Goal: Information Seeking & Learning: Learn about a topic

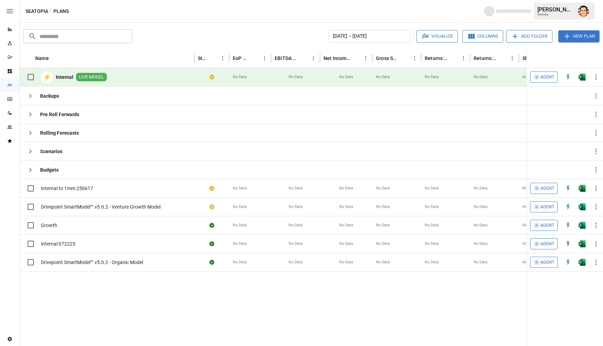
click at [353, 11] on div "Seatopia / Plans [PERSON_NAME] Seatopia" at bounding box center [312, 11] width 584 height 22
click at [349, 10] on div "Seatopia / Plans [PERSON_NAME] Seatopia" at bounding box center [312, 11] width 584 height 22
click at [485, 14] on span at bounding box center [489, 11] width 10 height 10
click at [477, 10] on div "Seatopia / Plans 0 Credits [PERSON_NAME] Seatopia" at bounding box center [312, 11] width 584 height 22
click at [388, 14] on div "Seatopia / Plans 0 Credits [PERSON_NAME] Seatopia" at bounding box center [312, 11] width 584 height 22
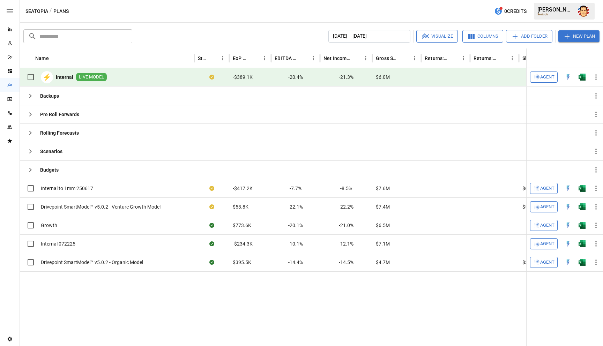
click at [584, 14] on img "Austin Gardner-Smith" at bounding box center [583, 11] width 11 height 11
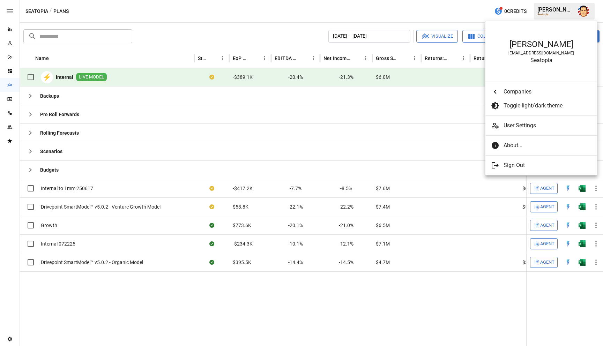
click at [306, 24] on div at bounding box center [301, 173] width 603 height 346
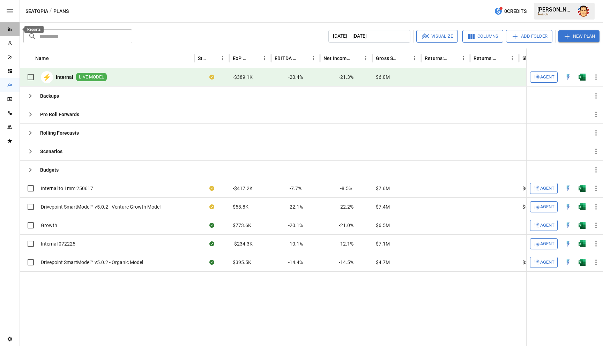
click at [12, 29] on icon "Reports" at bounding box center [10, 30] width 4 height 4
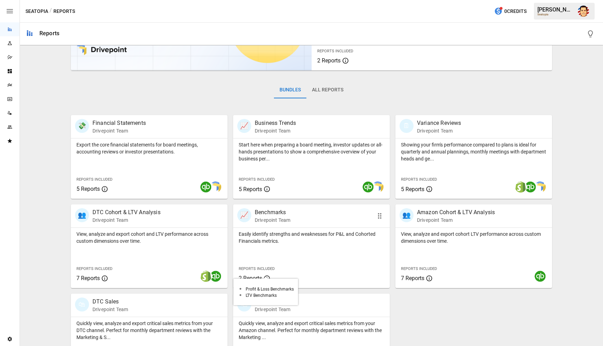
scroll to position [86, 0]
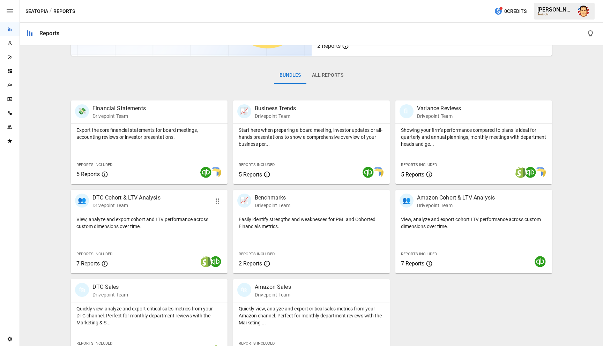
click at [144, 224] on p "View, analyze and export cohort and LTV performance across custom dimensions ov…" at bounding box center [149, 223] width 146 height 14
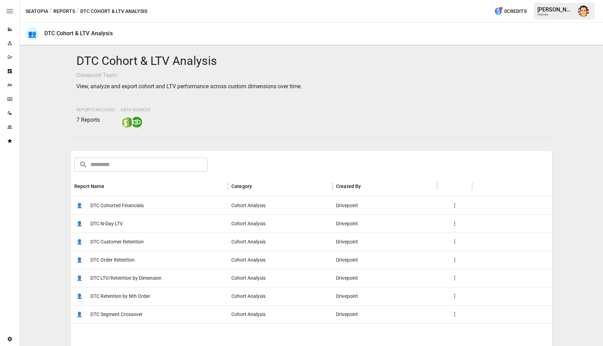
click at [129, 209] on span "DTC Cohorted Financials" at bounding box center [116, 206] width 53 height 18
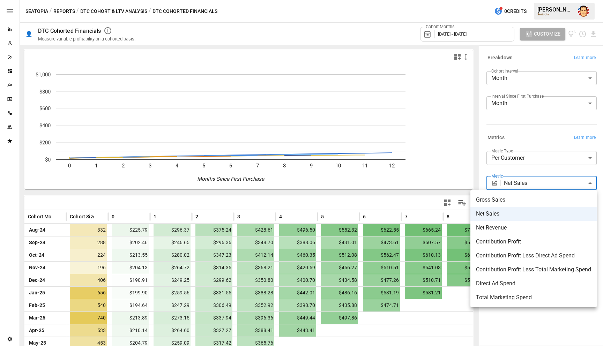
click at [518, 0] on body "Reports Experiments Dazzler Studio Dashboards Plans SmartModel ™ Data Sources T…" at bounding box center [301, 0] width 603 height 0
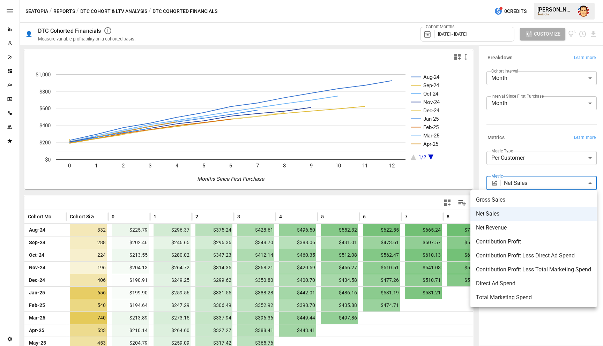
click at [515, 240] on span "Contribution Profit" at bounding box center [533, 242] width 115 height 8
type input "**********"
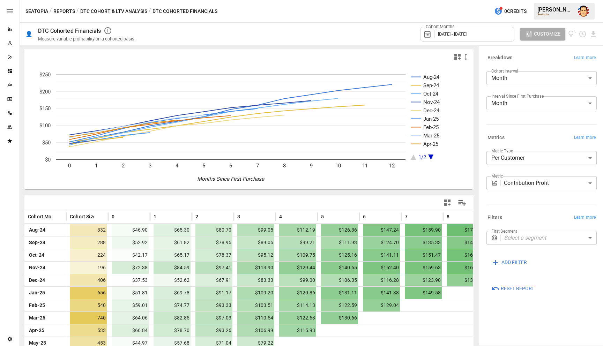
click at [67, 10] on button "Reports" at bounding box center [64, 11] width 22 height 9
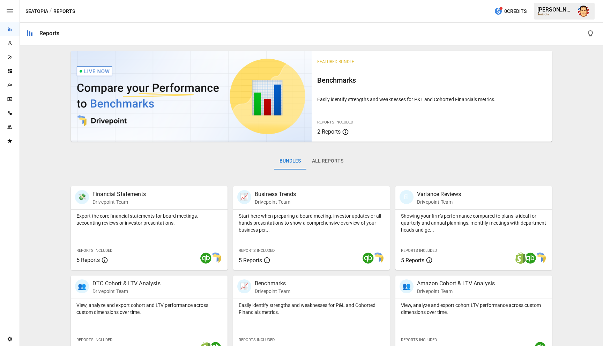
click at [51, 143] on div "Featured Bundle Benchmarks Easily identify strengths and weaknesses for P&L and…" at bounding box center [312, 248] width 578 height 401
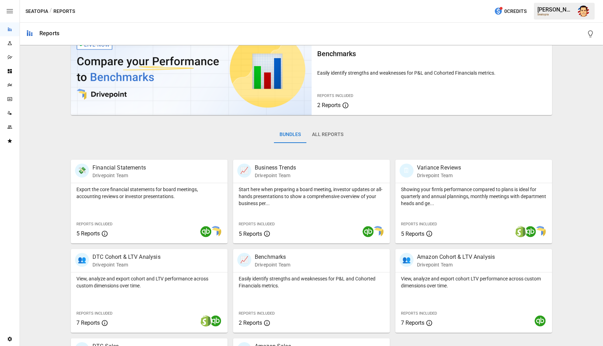
scroll to position [28, 0]
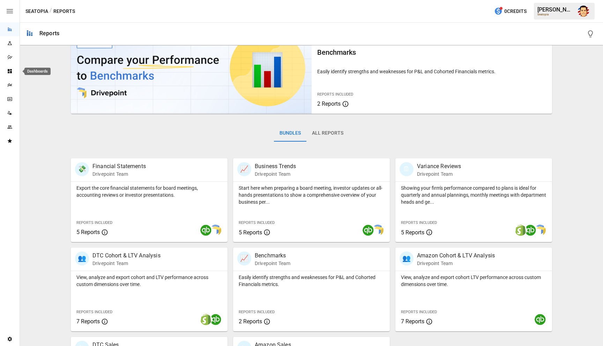
click at [11, 72] on icon "Dashboards" at bounding box center [10, 71] width 4 height 4
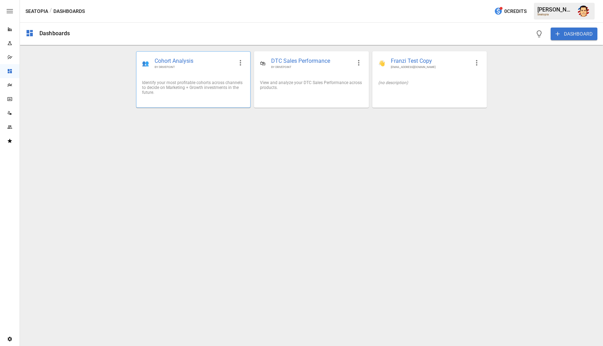
click at [196, 75] on div "Identify your most profitable cohorts across channels to decide on Marketing + …" at bounding box center [194, 88] width 114 height 26
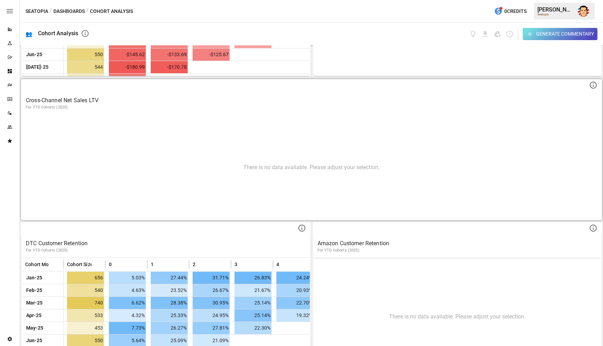
scroll to position [272, 0]
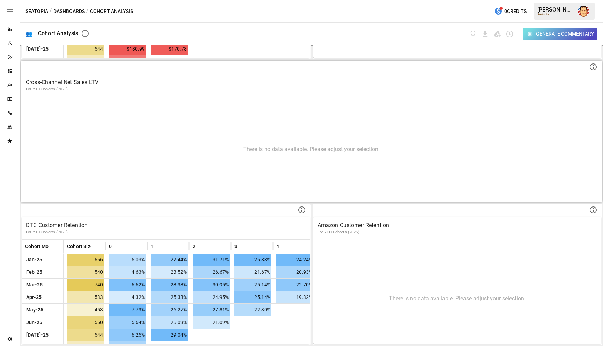
click at [420, 97] on div "There is no data available. Please adjust your selection." at bounding box center [312, 149] width 580 height 105
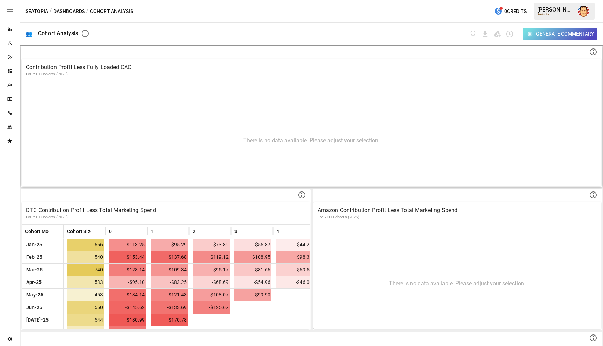
scroll to position [0, 0]
click at [430, 28] on div "Generate Commentary" at bounding box center [346, 34] width 503 height 23
click at [361, 27] on div "Generate Commentary" at bounding box center [346, 34] width 503 height 23
click at [60, 9] on button "Dashboards" at bounding box center [68, 11] width 31 height 9
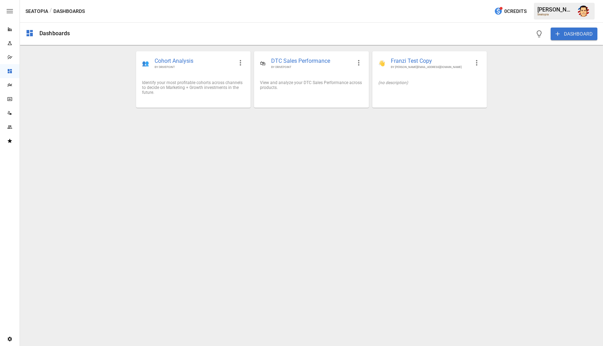
drag, startPoint x: 126, startPoint y: 11, endPoint x: 151, endPoint y: 1, distance: 26.3
click at [126, 11] on div "Seatopia / Dashboards 0 Credits [PERSON_NAME] Seatopia" at bounding box center [312, 11] width 584 height 22
drag, startPoint x: 131, startPoint y: 111, endPoint x: 142, endPoint y: 89, distance: 24.7
click at [131, 111] on div "👥 Cohort Analysis BY DRIVEPOINT Identify your most profitable cohorts across ch…" at bounding box center [312, 79] width 374 height 68
drag, startPoint x: 291, startPoint y: 119, endPoint x: 299, endPoint y: 111, distance: 11.6
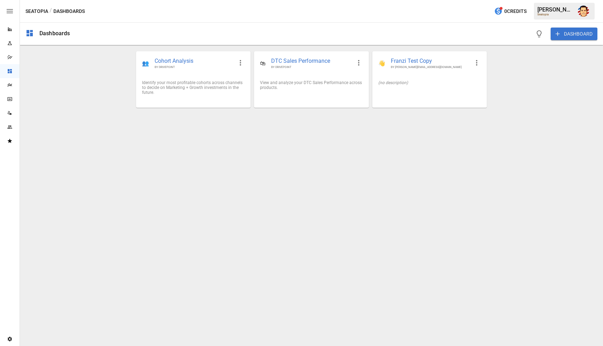
click at [291, 119] on div "Dashboards DASHBOARD 👥 Cohort Analysis BY DRIVEPOINT Identify your most profita…" at bounding box center [312, 185] width 584 height 324
click at [310, 127] on div "Dashboards DASHBOARD 👥 Cohort Analysis BY DRIVEPOINT Identify your most profita…" at bounding box center [312, 185] width 584 height 324
drag, startPoint x: 337, startPoint y: 135, endPoint x: 342, endPoint y: 135, distance: 4.2
click at [342, 135] on div "Dashboards DASHBOARD 👥 Cohort Analysis BY DRIVEPOINT Identify your most profita…" at bounding box center [312, 185] width 584 height 324
click at [307, 152] on div "Dashboards DASHBOARD 👥 Cohort Analysis BY DRIVEPOINT Identify your most profita…" at bounding box center [312, 185] width 584 height 324
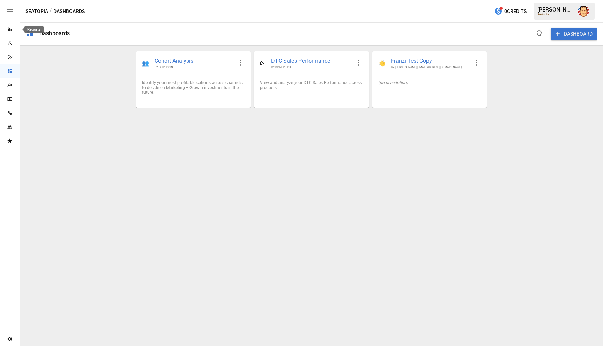
click at [8, 28] on icon "Reports" at bounding box center [10, 30] width 4 height 4
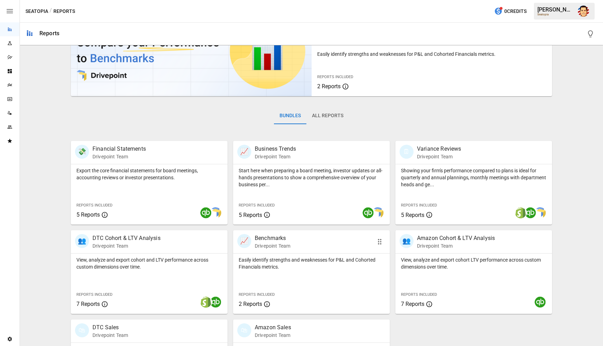
scroll to position [105, 0]
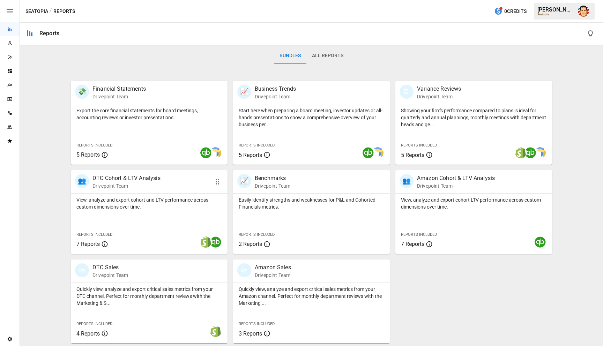
click at [142, 193] on div at bounding box center [149, 193] width 157 height 0
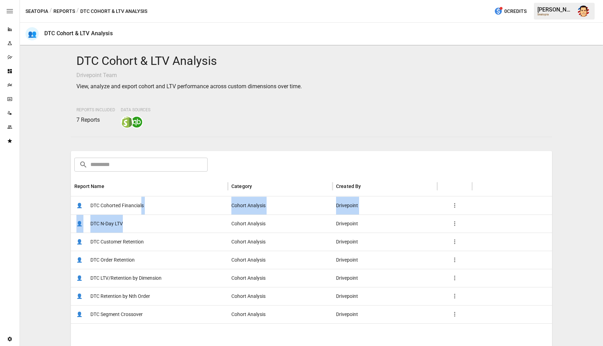
click at [143, 217] on div "👤 DTC Cohorted Financials Cohort Analysis Drivepoint 👤 DTC N-Day LTV Cohort Ana…" at bounding box center [312, 260] width 482 height 127
click at [152, 207] on div "👤 DTC Cohorted Financials" at bounding box center [149, 206] width 157 height 18
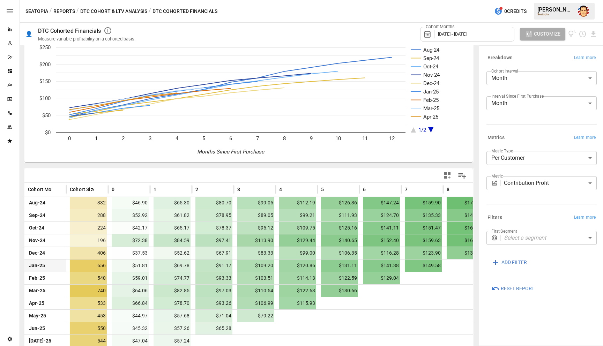
scroll to position [45, 0]
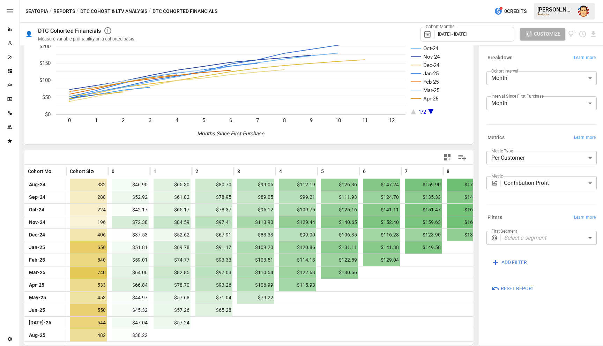
click at [514, 140] on div "Metrics Learn more" at bounding box center [542, 138] width 110 height 10
click at [518, 0] on body "Reports Experiments Dazzler Studio Dashboards Plans SmartModel ™ Data Sources T…" at bounding box center [301, 0] width 603 height 0
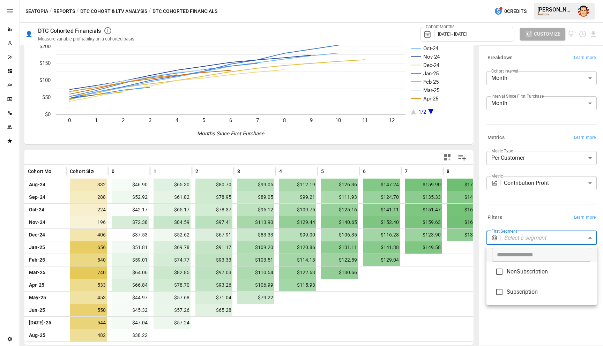
click at [528, 212] on div at bounding box center [301, 173] width 603 height 346
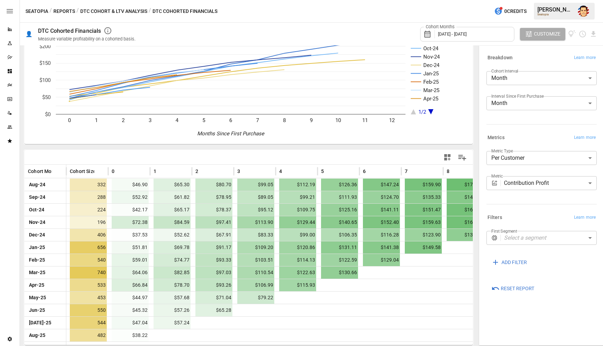
click at [527, 211] on div "Filters Learn more" at bounding box center [540, 216] width 113 height 13
click at [131, 158] on div at bounding box center [248, 158] width 449 height 14
click at [131, 159] on div at bounding box center [248, 158] width 449 height 14
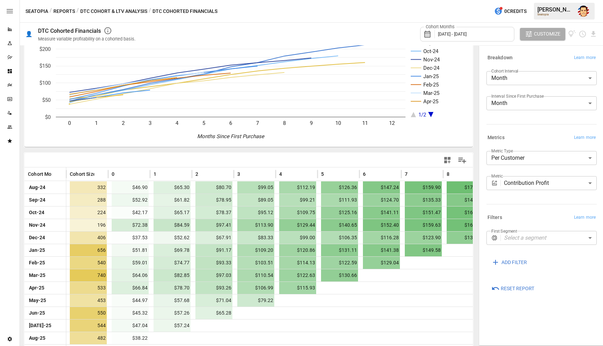
scroll to position [43, 0]
click at [148, 151] on div "Aug-24 Sep-24 Oct-24 Nov-24 Dec-24 Jan-25 Feb-25 Mar-25 Apr-25 1/2 0 1 2 3 4 5 …" at bounding box center [249, 175] width 452 height 341
